Goal: Task Accomplishment & Management: Use online tool/utility

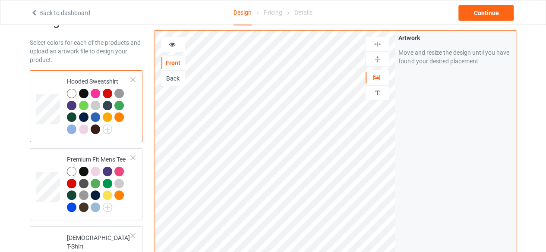
scroll to position [29, 0]
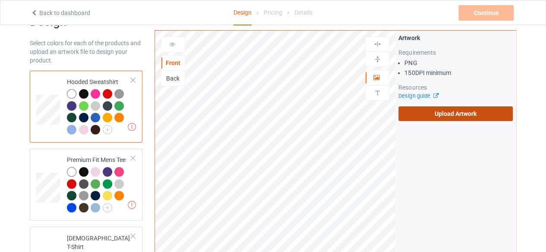
click at [465, 109] on label "Upload Artwork" at bounding box center [455, 114] width 114 height 15
click at [0, 0] on input "Upload Artwork" at bounding box center [0, 0] width 0 height 0
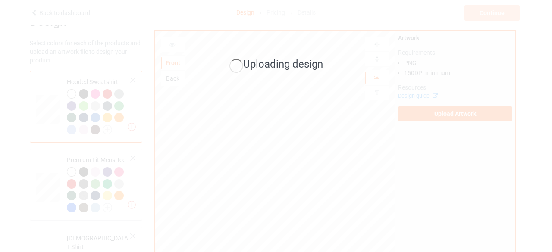
click at [303, 180] on div "Uploading design" at bounding box center [276, 126] width 552 height 252
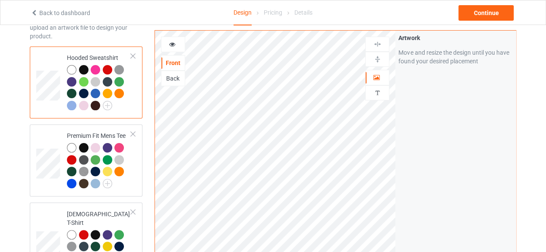
scroll to position [53, 0]
click at [172, 44] on icon at bounding box center [172, 43] width 7 height 6
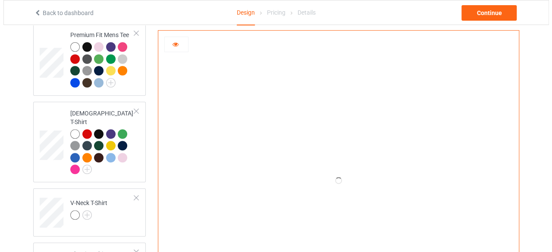
scroll to position [0, 0]
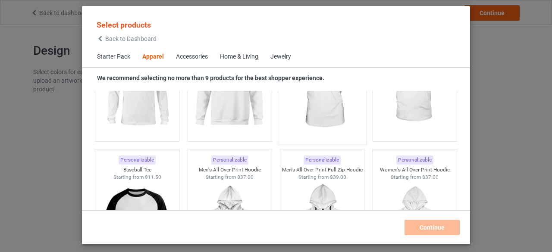
scroll to position [701, 0]
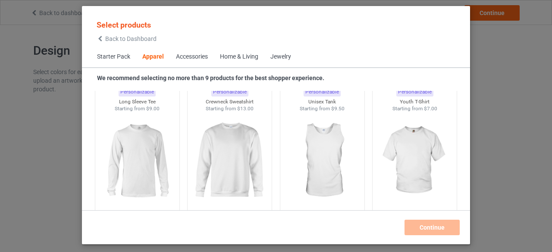
scroll to position [631, 0]
click at [335, 160] on img at bounding box center [322, 161] width 81 height 101
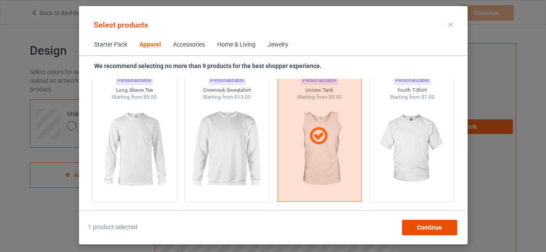
click at [432, 235] on div "Continue" at bounding box center [428, 228] width 55 height 16
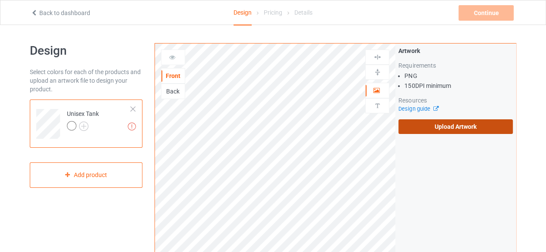
click at [468, 127] on label "Upload Artwork" at bounding box center [455, 127] width 114 height 15
click at [0, 0] on input "Upload Artwork" at bounding box center [0, 0] width 0 height 0
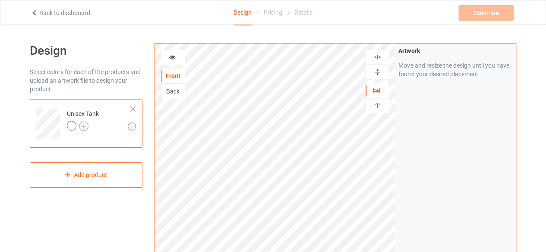
click at [80, 127] on img at bounding box center [83, 126] width 9 height 9
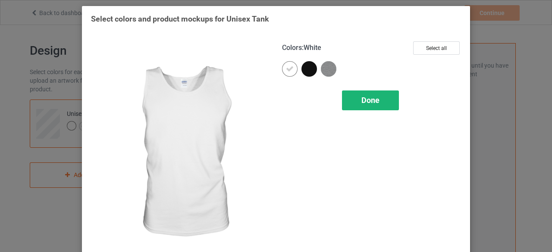
click at [367, 105] on div "Done" at bounding box center [370, 101] width 57 height 20
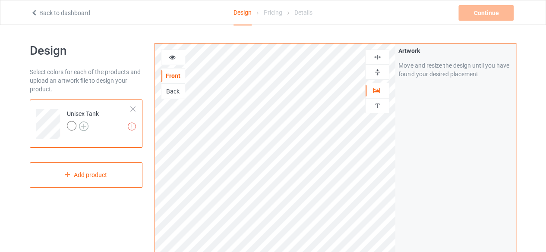
click at [81, 122] on img at bounding box center [83, 126] width 9 height 9
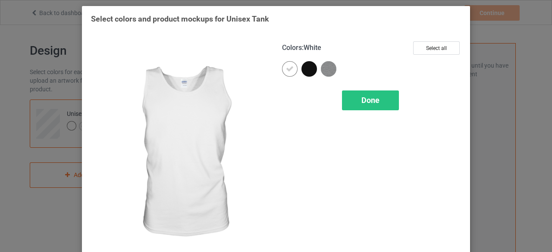
click at [288, 68] on icon at bounding box center [290, 69] width 8 height 8
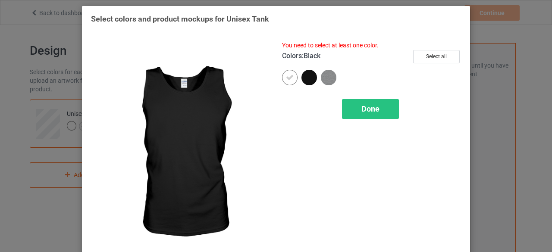
click at [302, 76] on div at bounding box center [310, 78] width 16 height 16
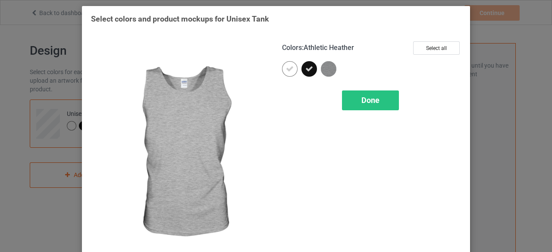
click at [321, 66] on img at bounding box center [329, 69] width 16 height 16
click at [362, 98] on span "Done" at bounding box center [371, 100] width 18 height 9
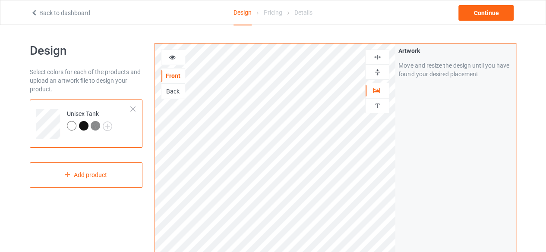
click at [180, 57] on div "Front Back Artwork Personalized text" at bounding box center [275, 194] width 241 height 300
click at [173, 59] on icon at bounding box center [172, 56] width 7 height 6
